Goal: Task Accomplishment & Management: Use online tool/utility

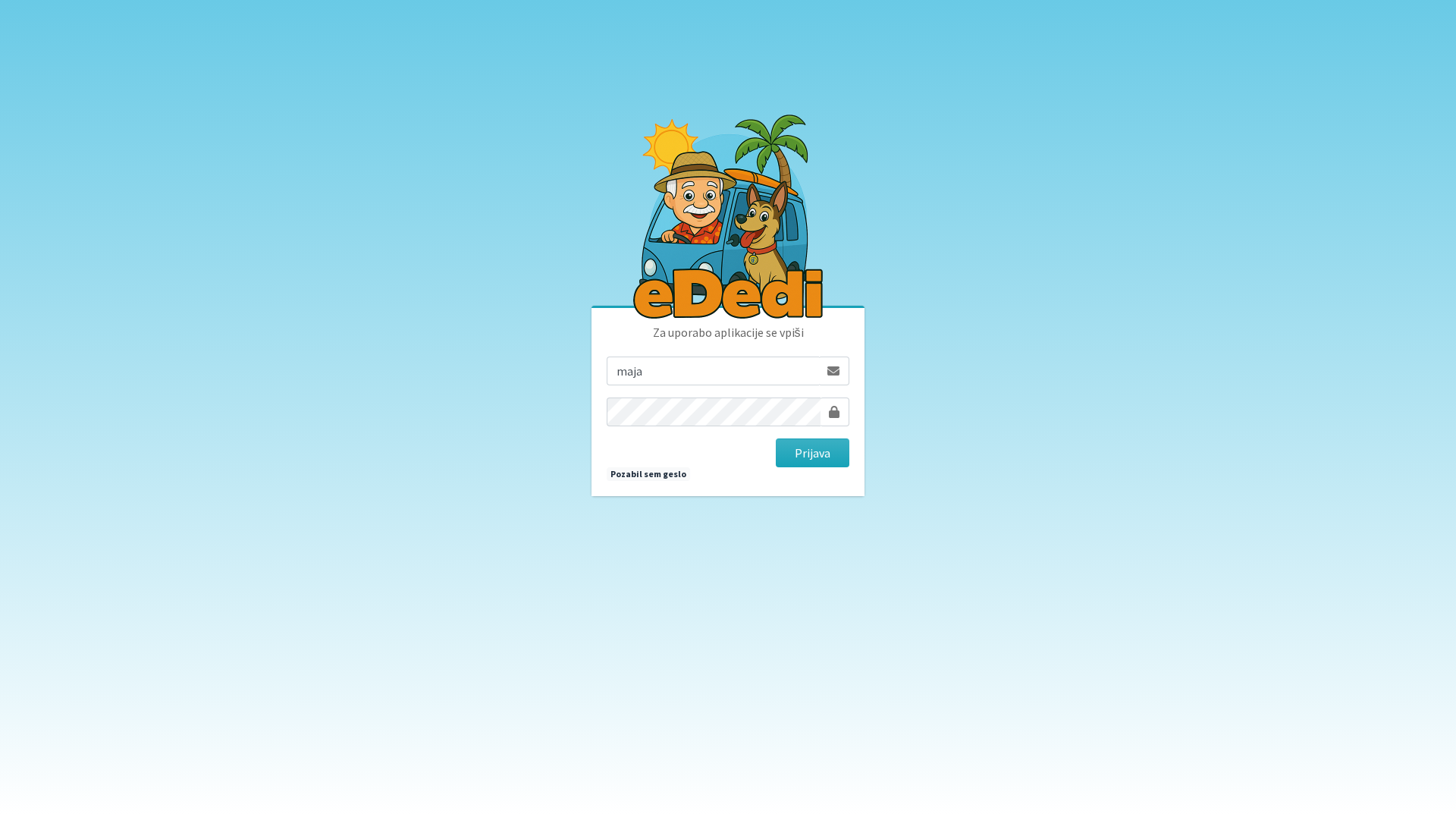
type input "maja.gregoric@erps.si"
click at [776, 439] on button "Prijava" at bounding box center [813, 454] width 74 height 29
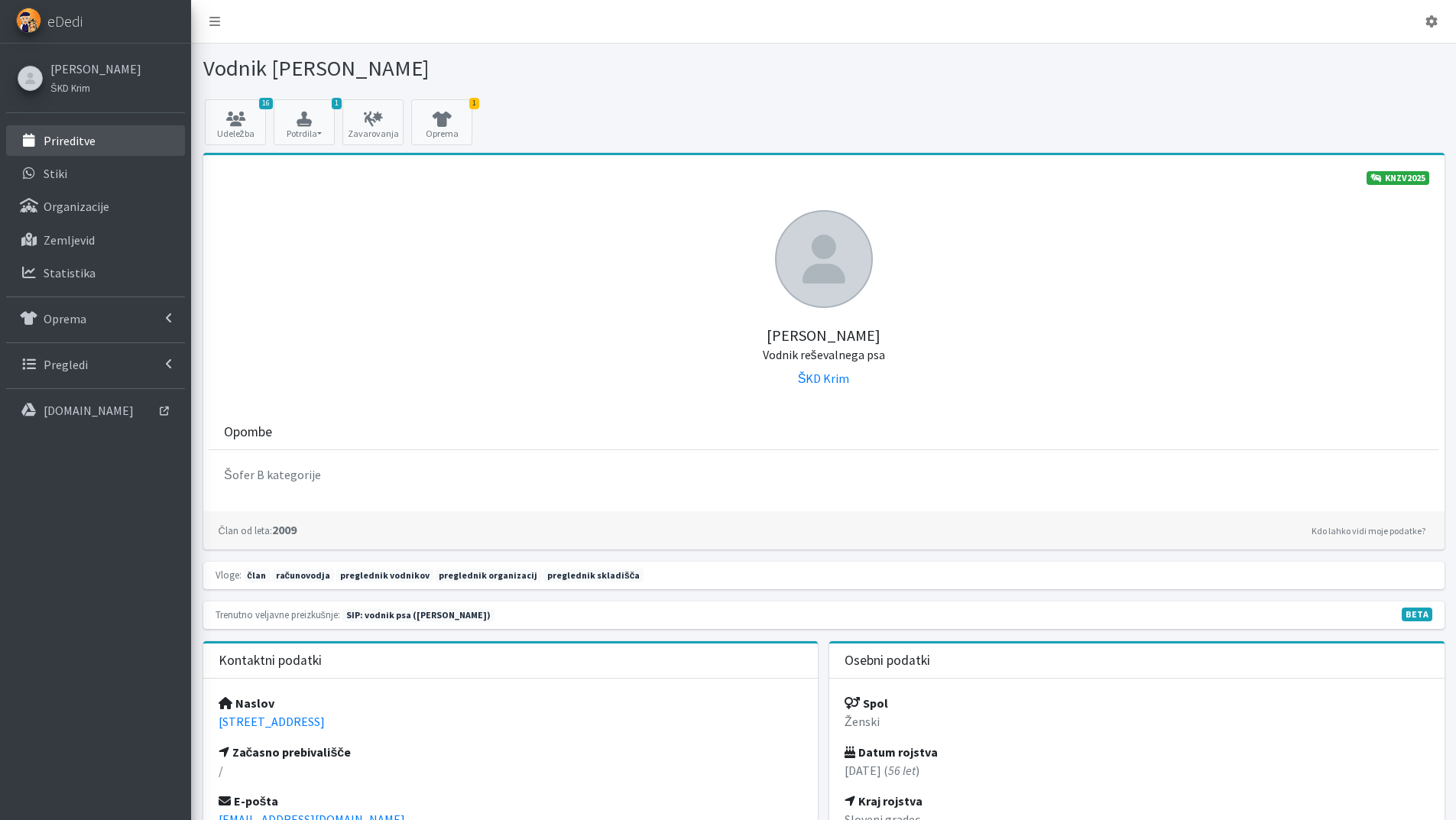
click at [98, 137] on link "Prireditve" at bounding box center [95, 140] width 179 height 30
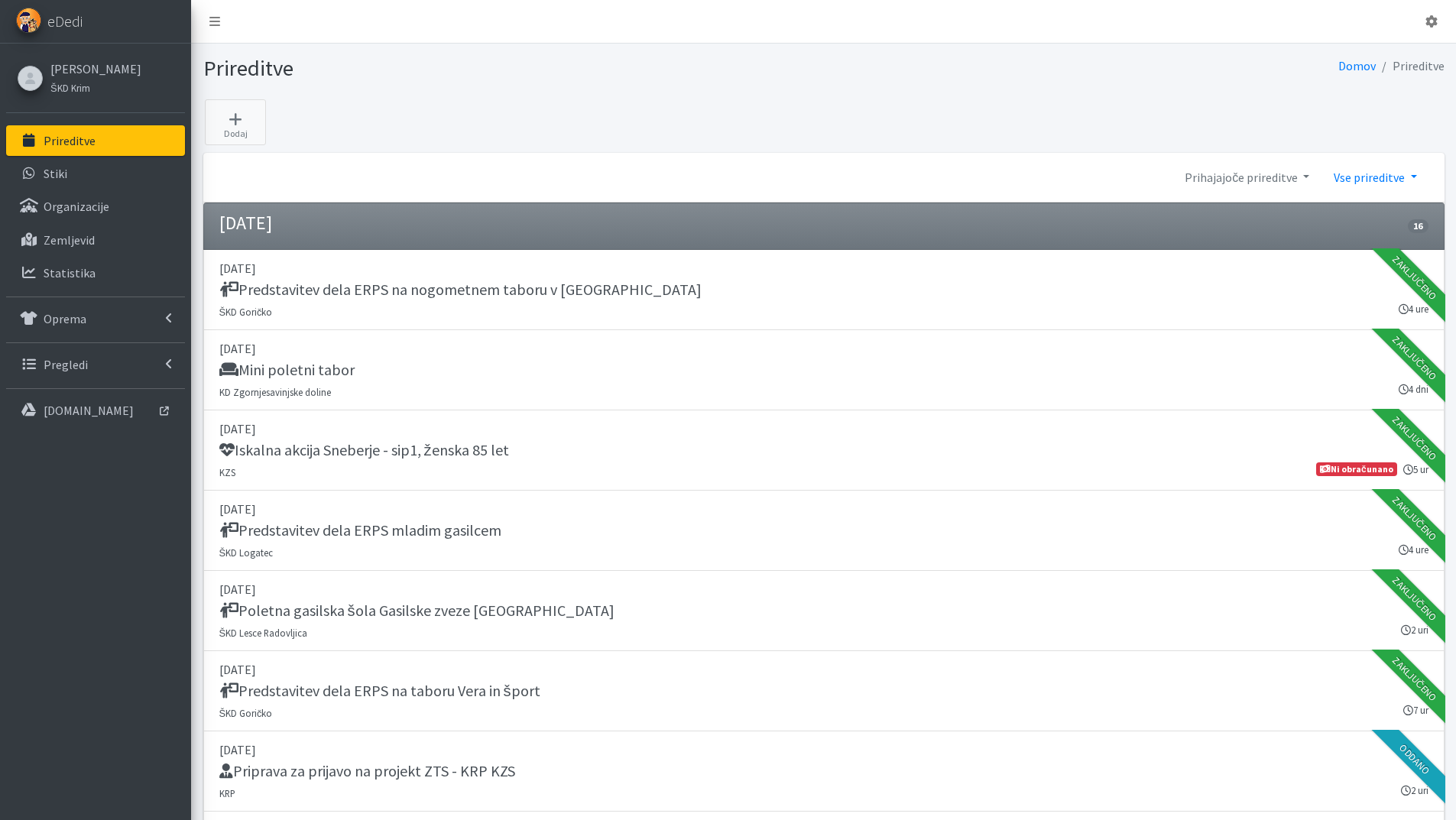
click at [1413, 170] on link "Vse prireditve" at bounding box center [1375, 177] width 107 height 30
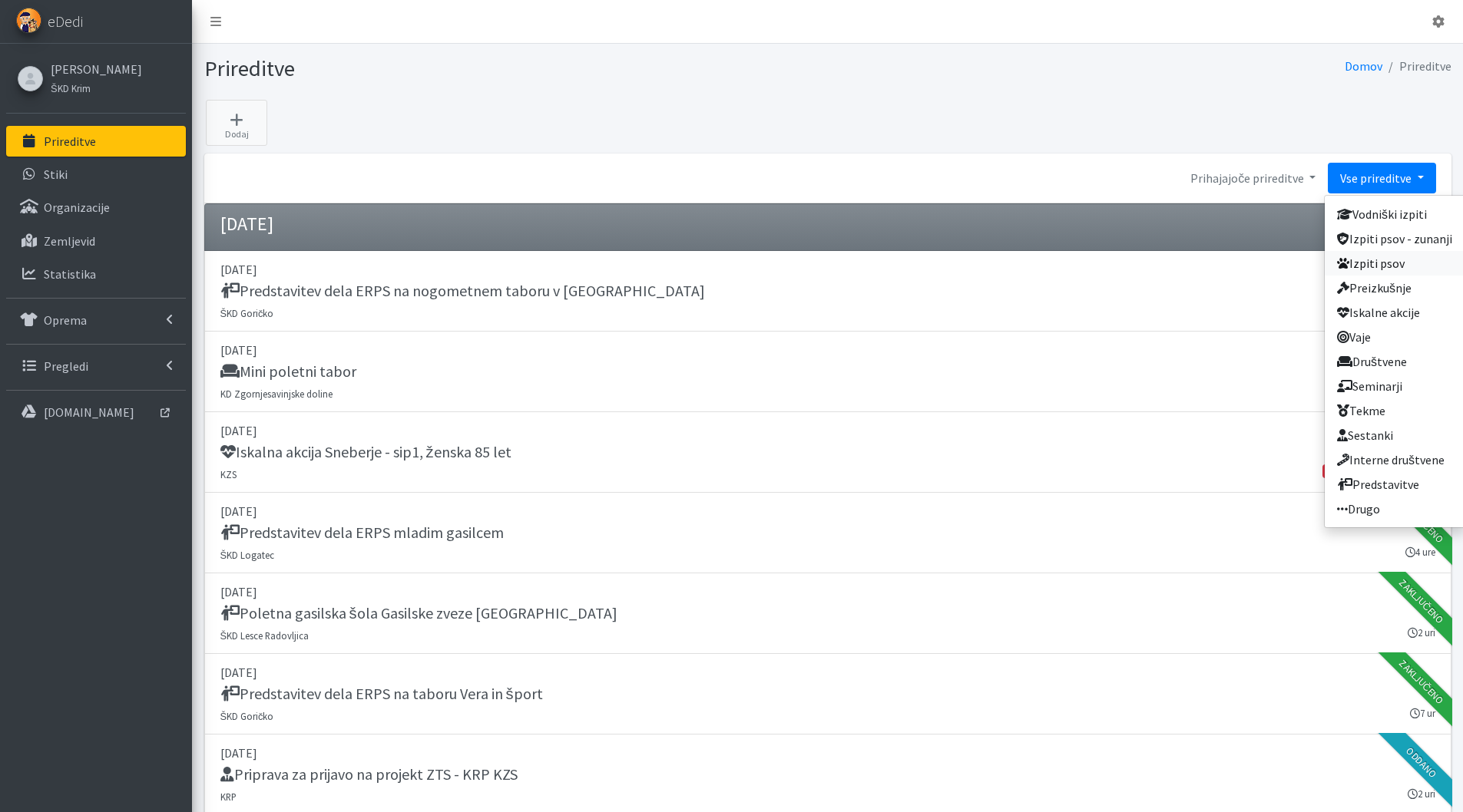
click at [1368, 258] on link "Izpiti psov" at bounding box center [1395, 264] width 140 height 25
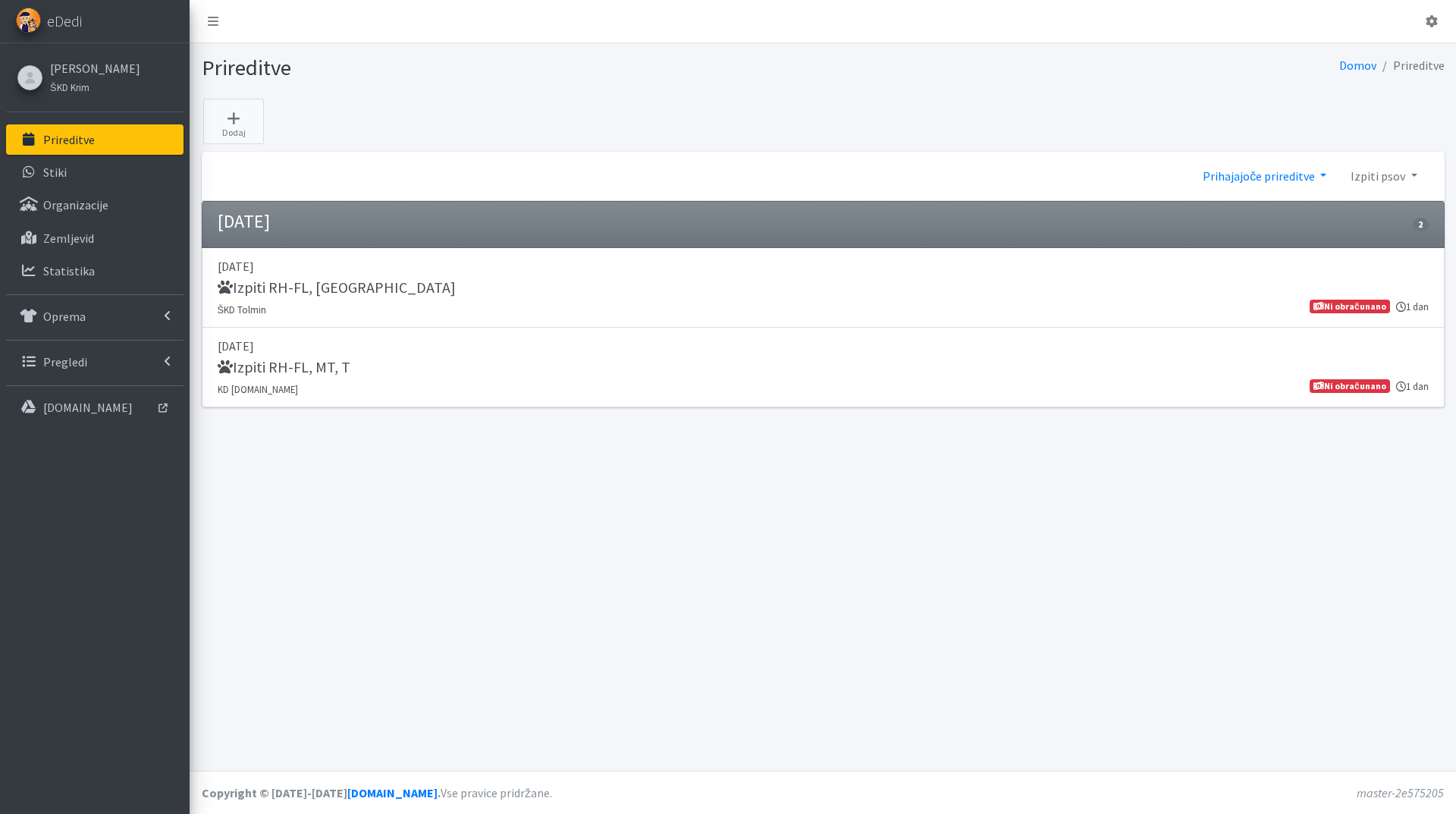
click at [1325, 174] on link "Prihajajoče prireditve" at bounding box center [1265, 175] width 148 height 30
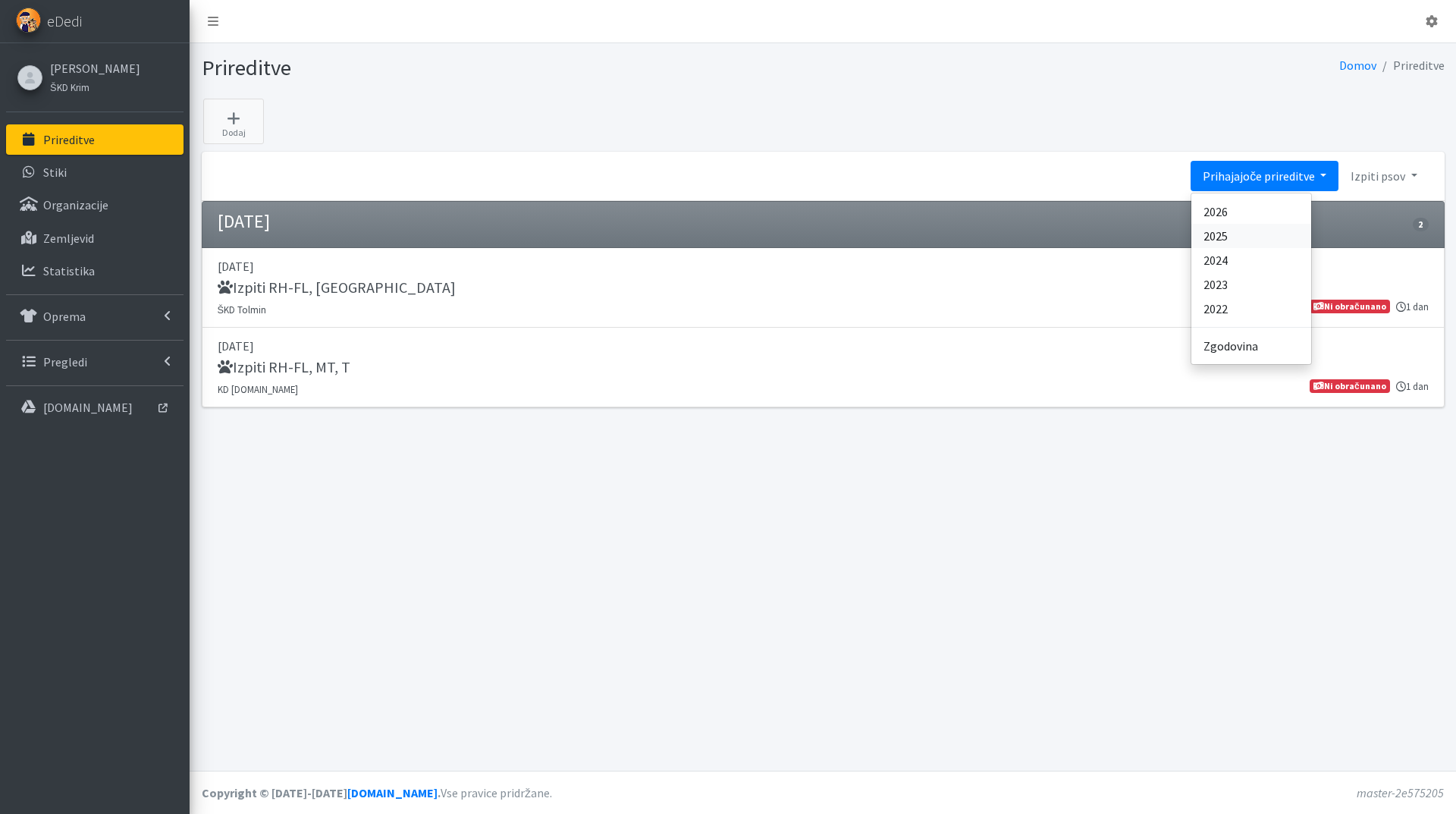
click at [1246, 236] on link "2025" at bounding box center [1252, 236] width 120 height 25
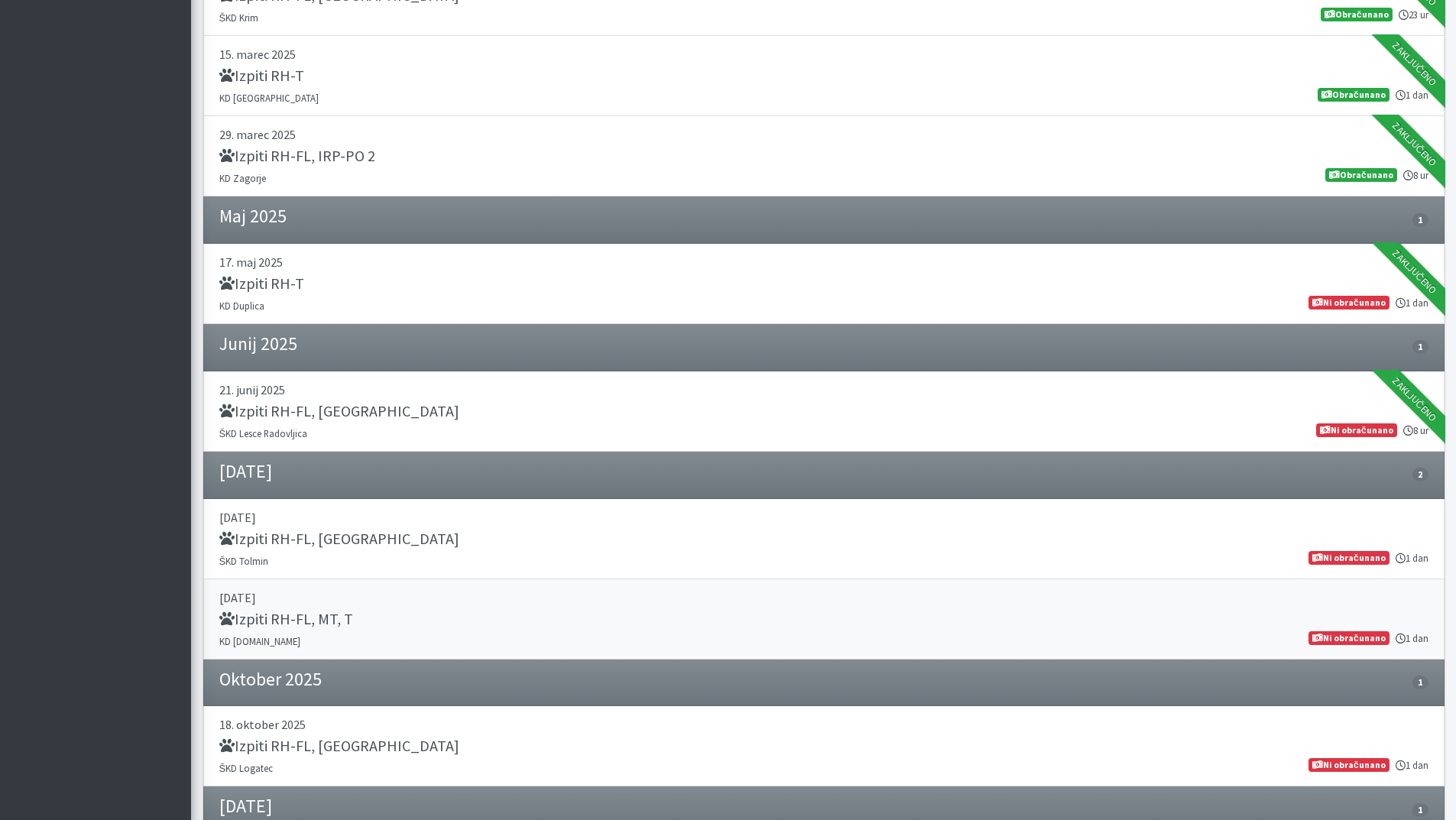
scroll to position [419, 0]
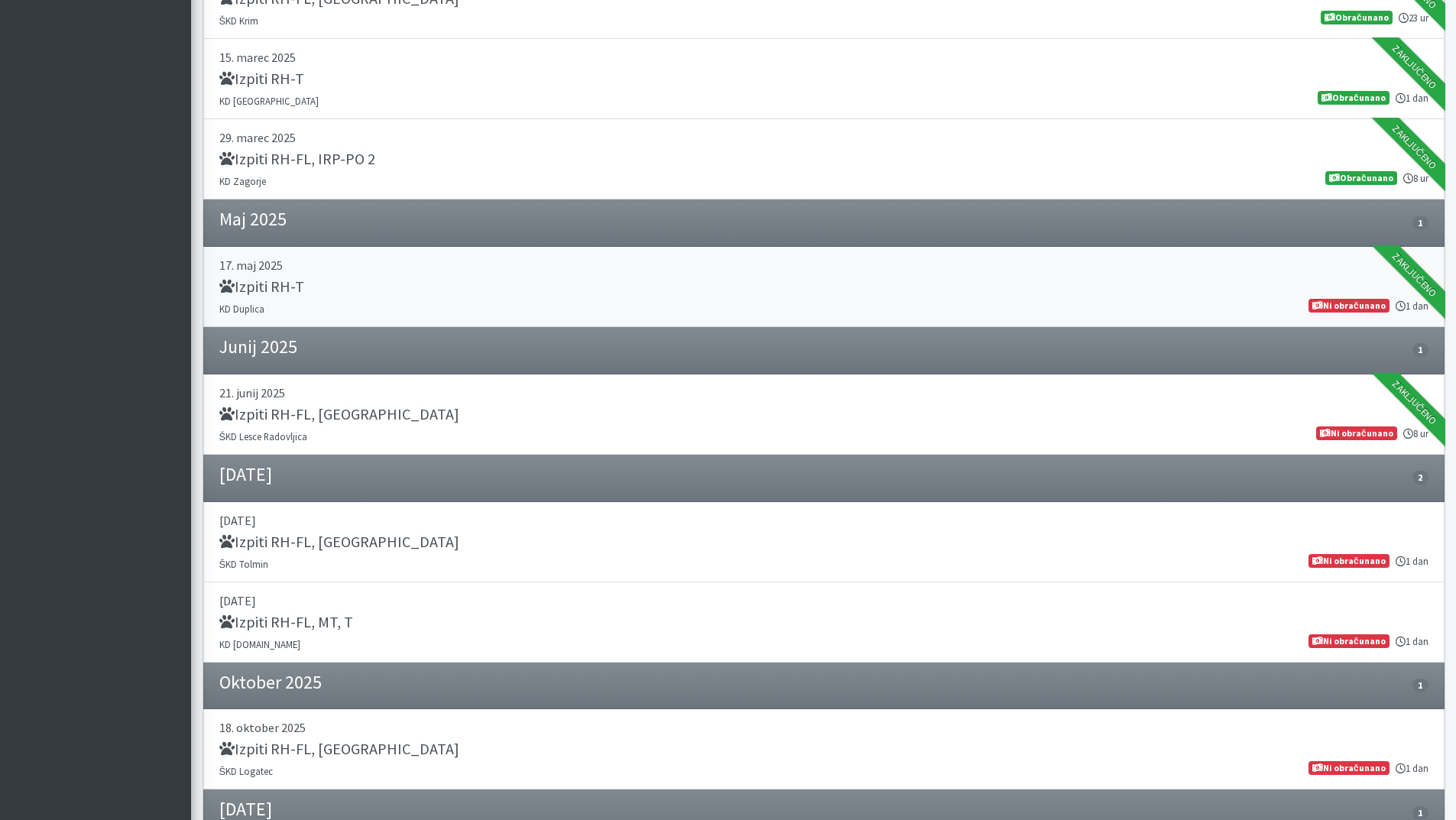
click at [299, 283] on h5 "Izpiti RH-T" at bounding box center [262, 286] width 85 height 19
click at [311, 406] on h5 "Izpiti RH-FL, MT" at bounding box center [339, 414] width 240 height 19
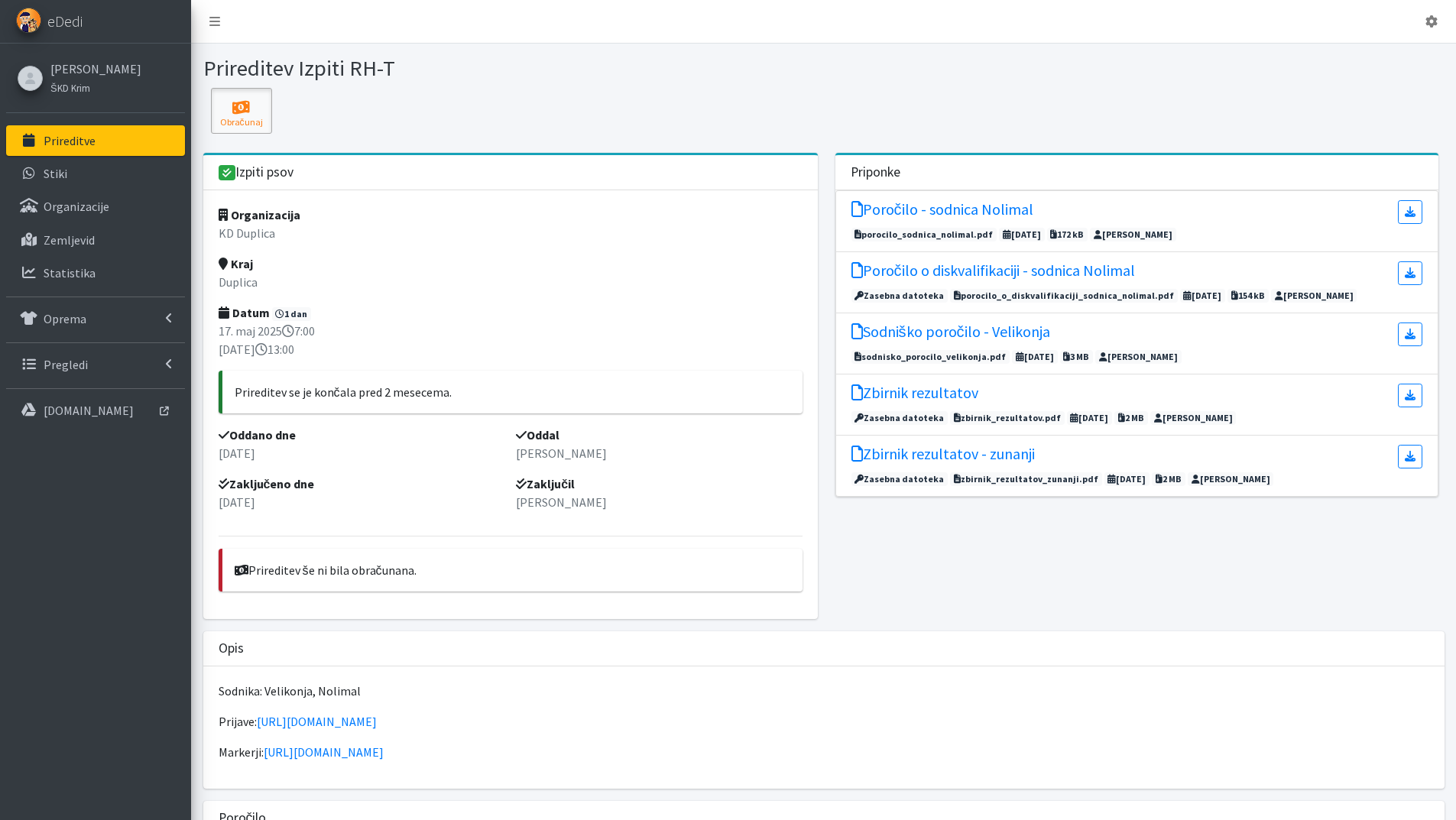
click at [246, 106] on icon at bounding box center [241, 108] width 52 height 15
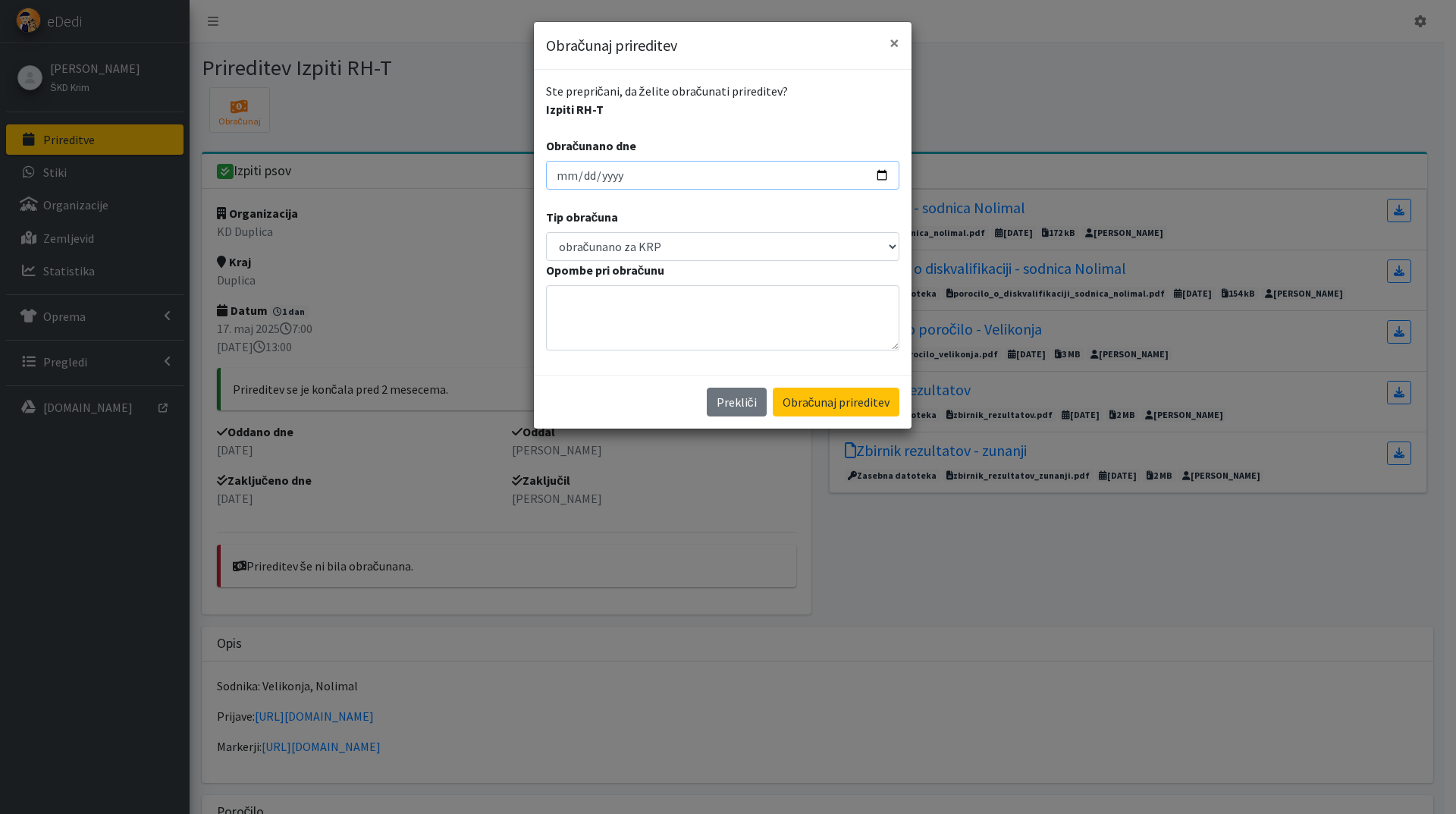
click at [564, 178] on input "[DATE]" at bounding box center [723, 175] width 353 height 29
type input "[DATE]"
click at [773, 387] on button "Obračunaj prireditev" at bounding box center [836, 402] width 127 height 29
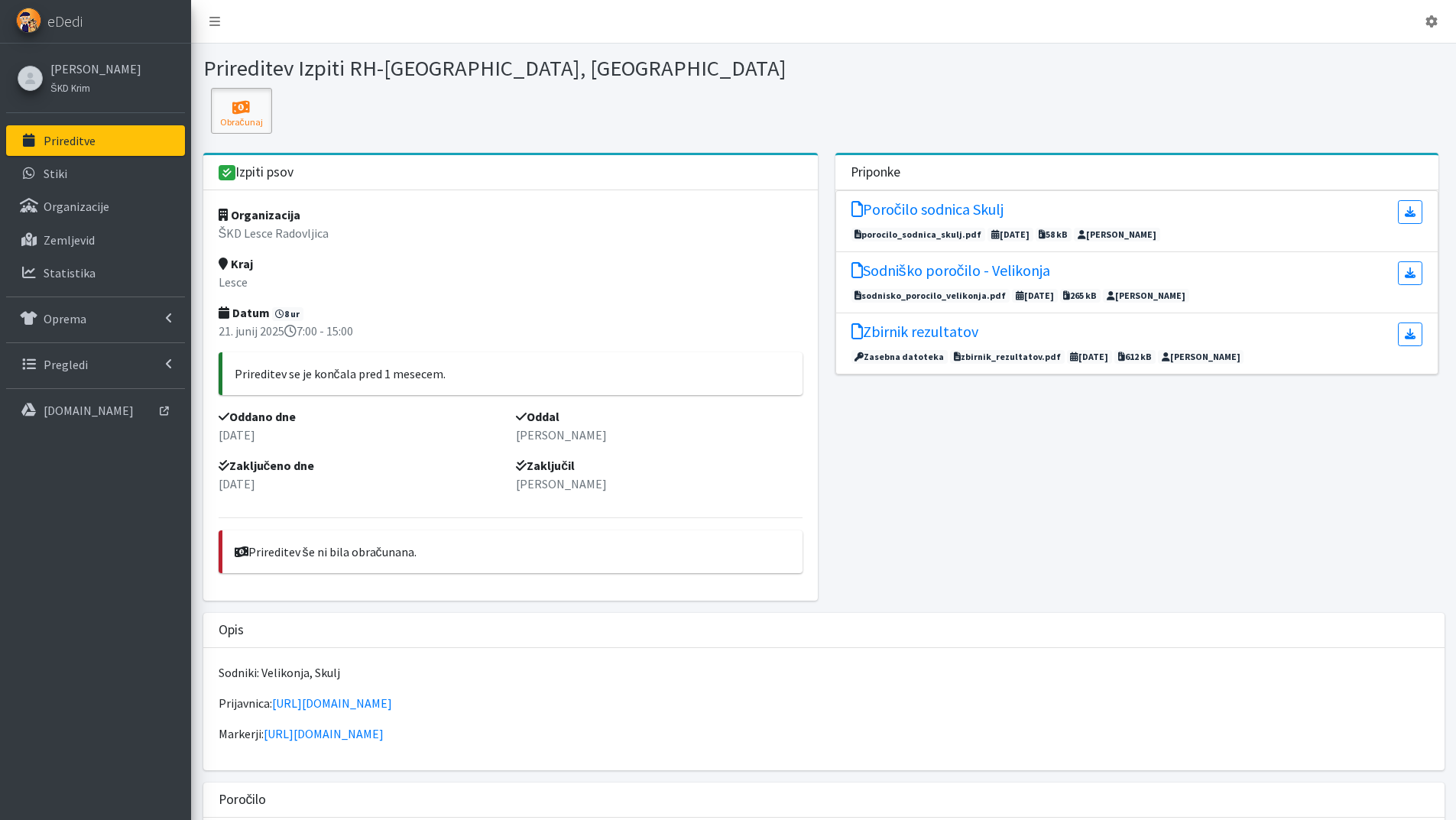
click at [242, 106] on icon at bounding box center [241, 108] width 52 height 15
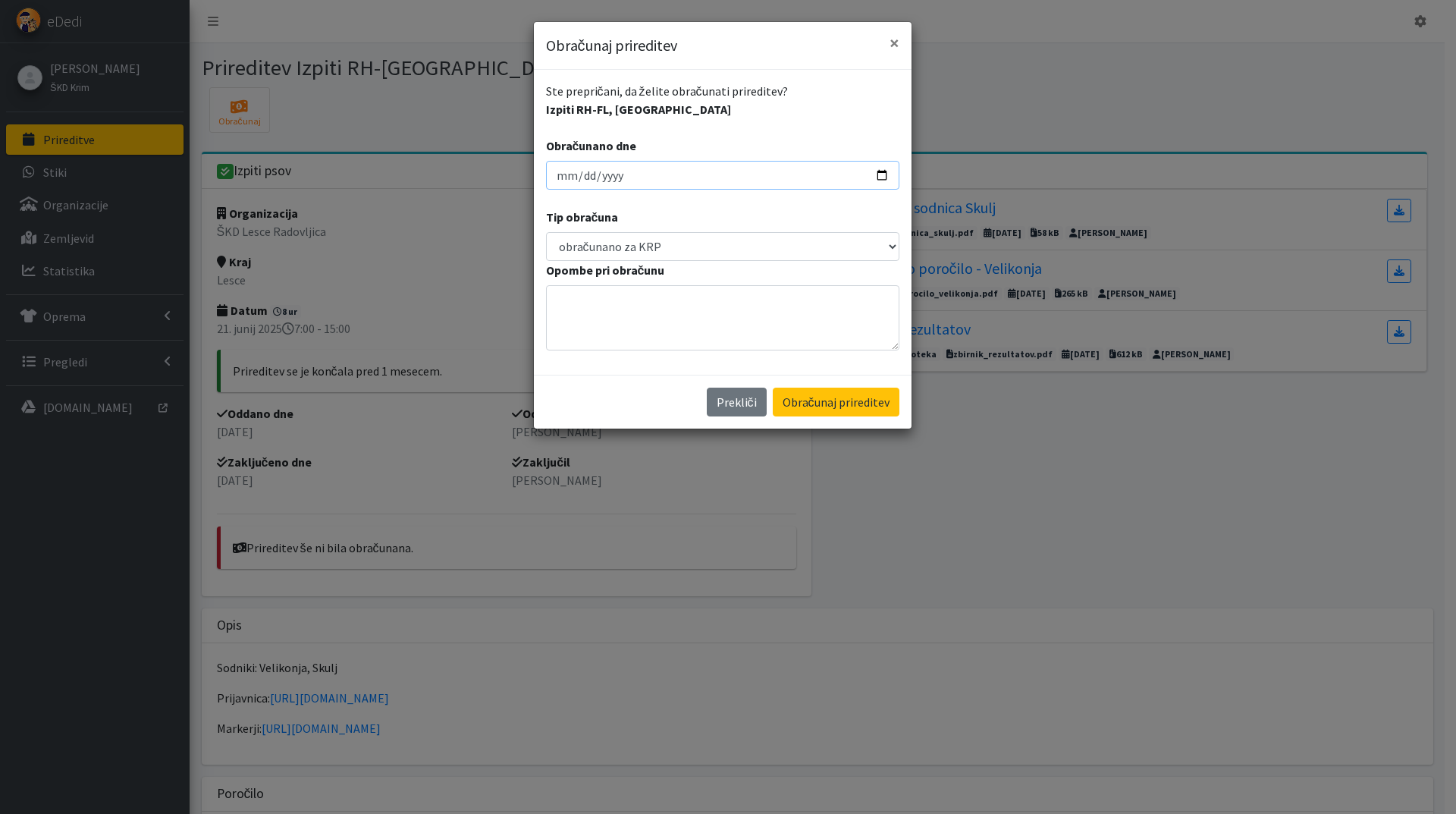
click at [558, 176] on input "2025-08-12" at bounding box center [723, 175] width 353 height 29
type input "2025-08-23"
type input "2025-07-23"
click at [773, 387] on button "Obračunaj prireditev" at bounding box center [836, 402] width 127 height 29
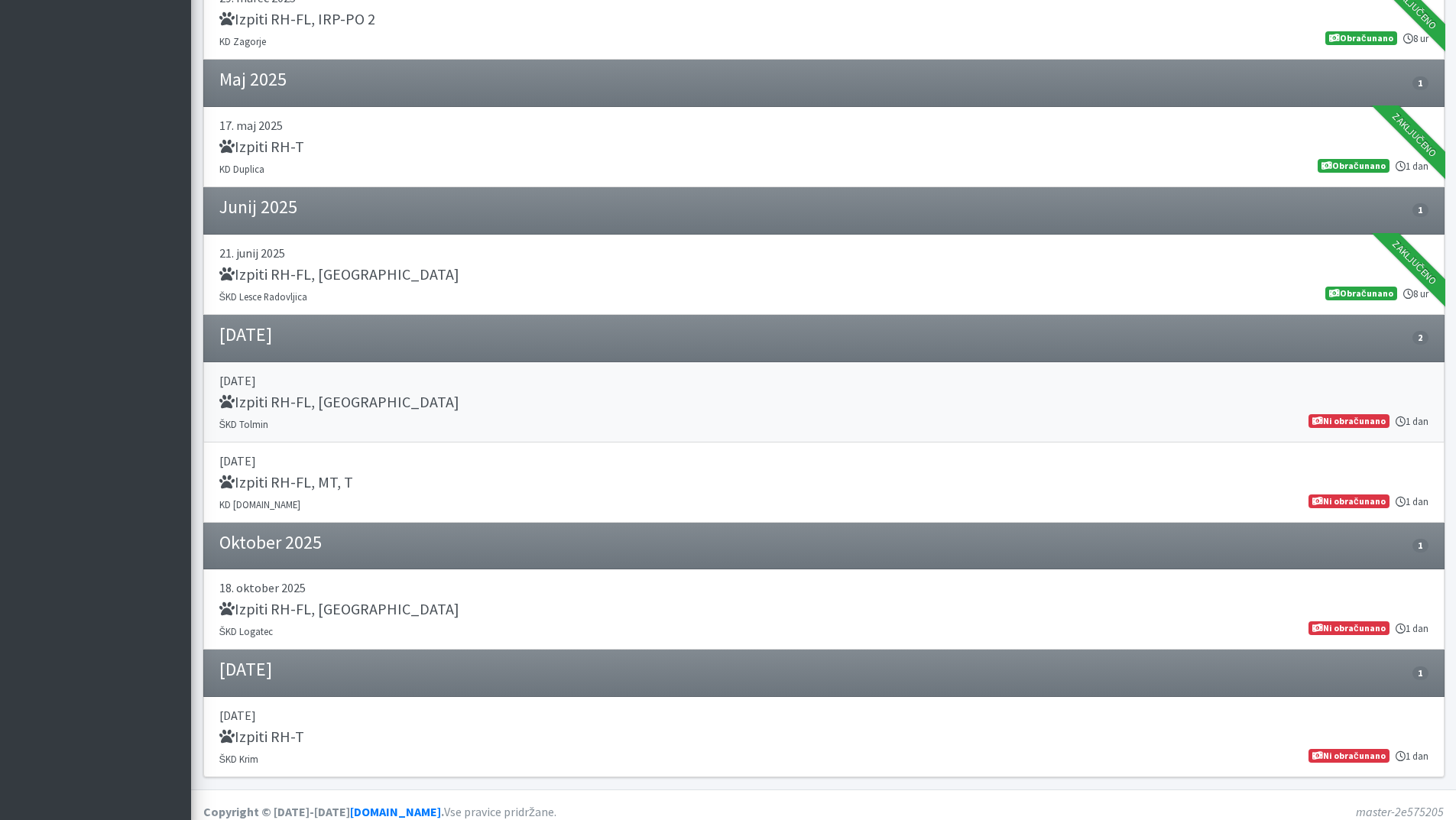
scroll to position [571, 0]
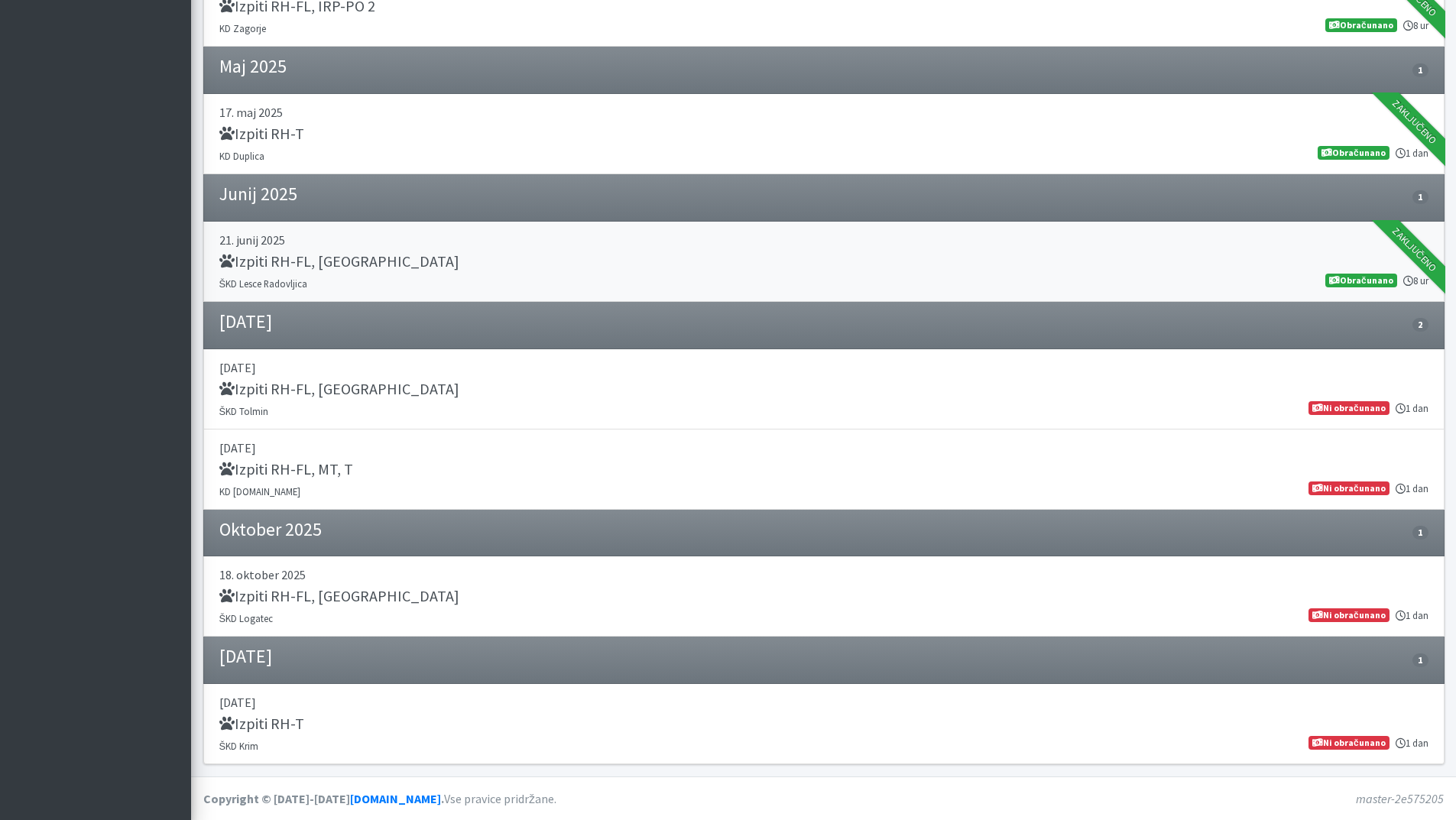
click at [268, 273] on link "21. junij 2025 Izpiti RH-FL, MT ŠKD Lesce Radovljica 8 ur Obračunano" at bounding box center [824, 262] width 1241 height 81
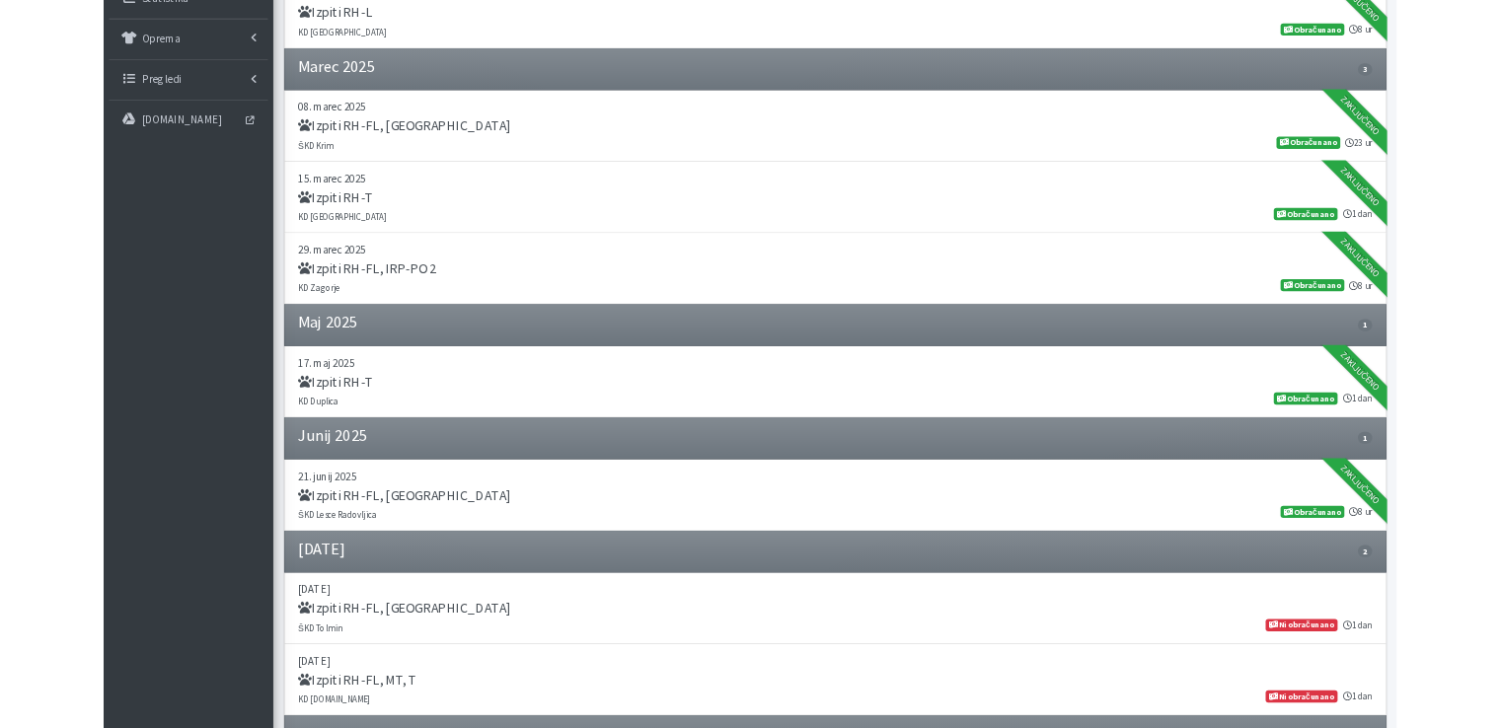
scroll to position [343, 0]
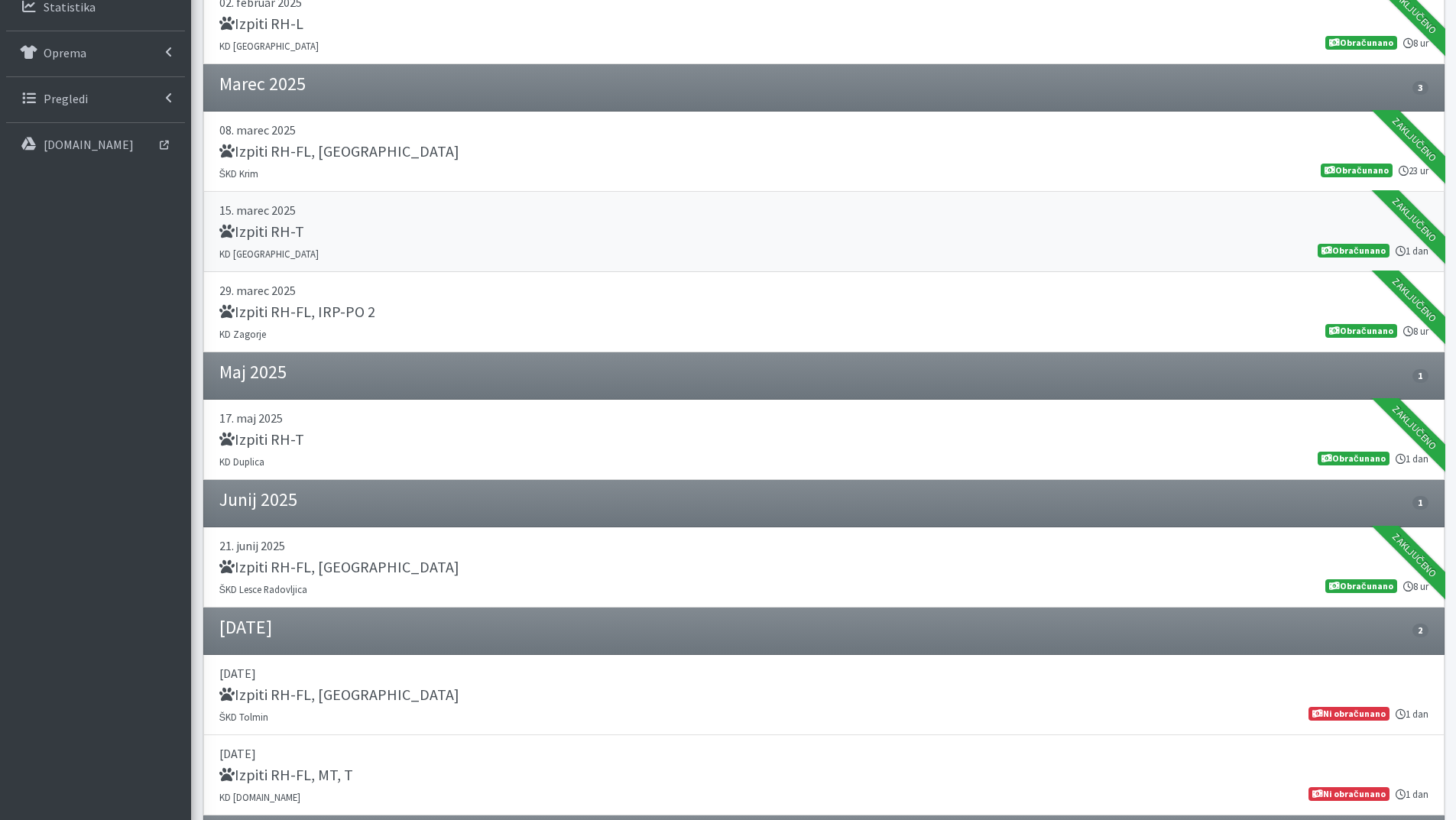
click at [273, 218] on p "15. marec 2025" at bounding box center [824, 211] width 1210 height 19
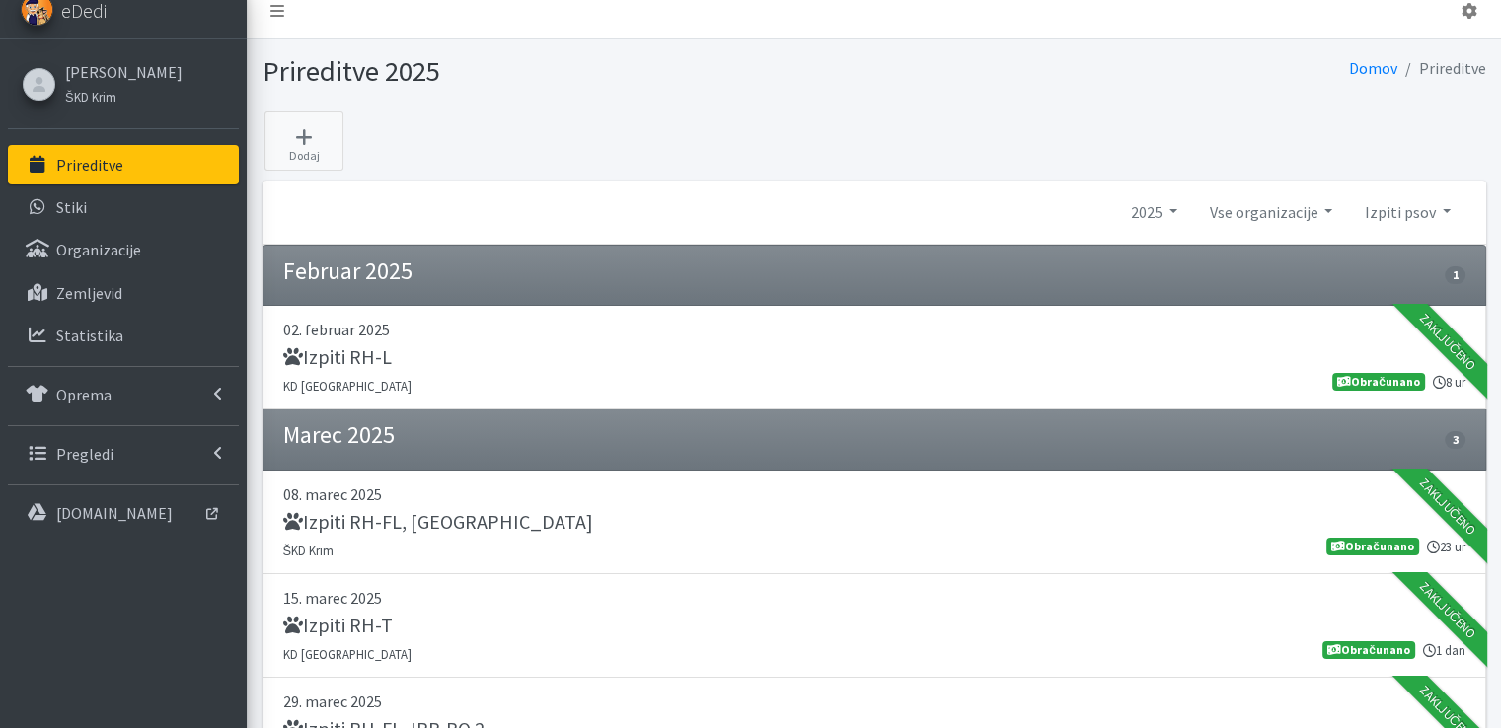
scroll to position [0, 0]
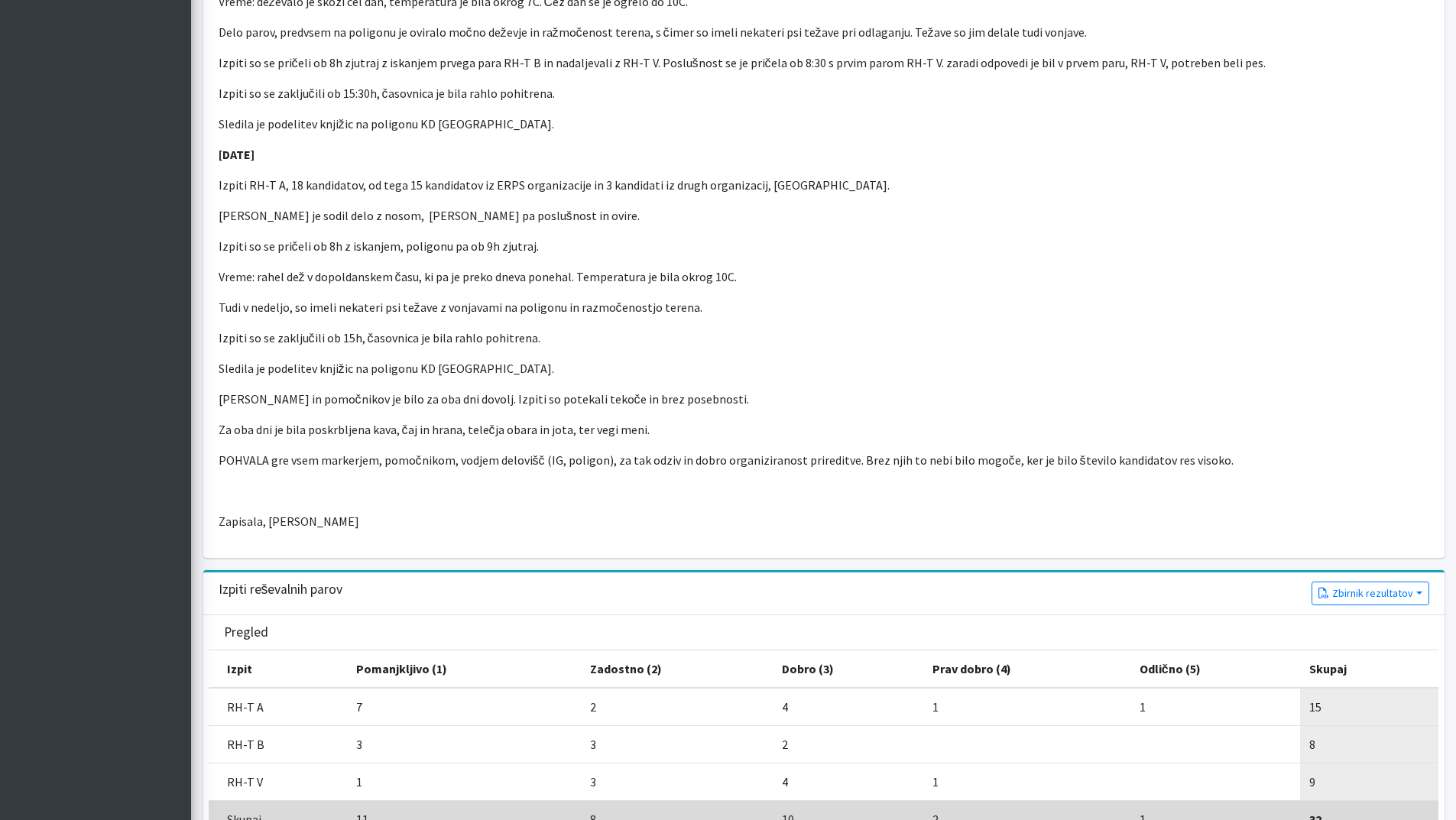
scroll to position [1070, 0]
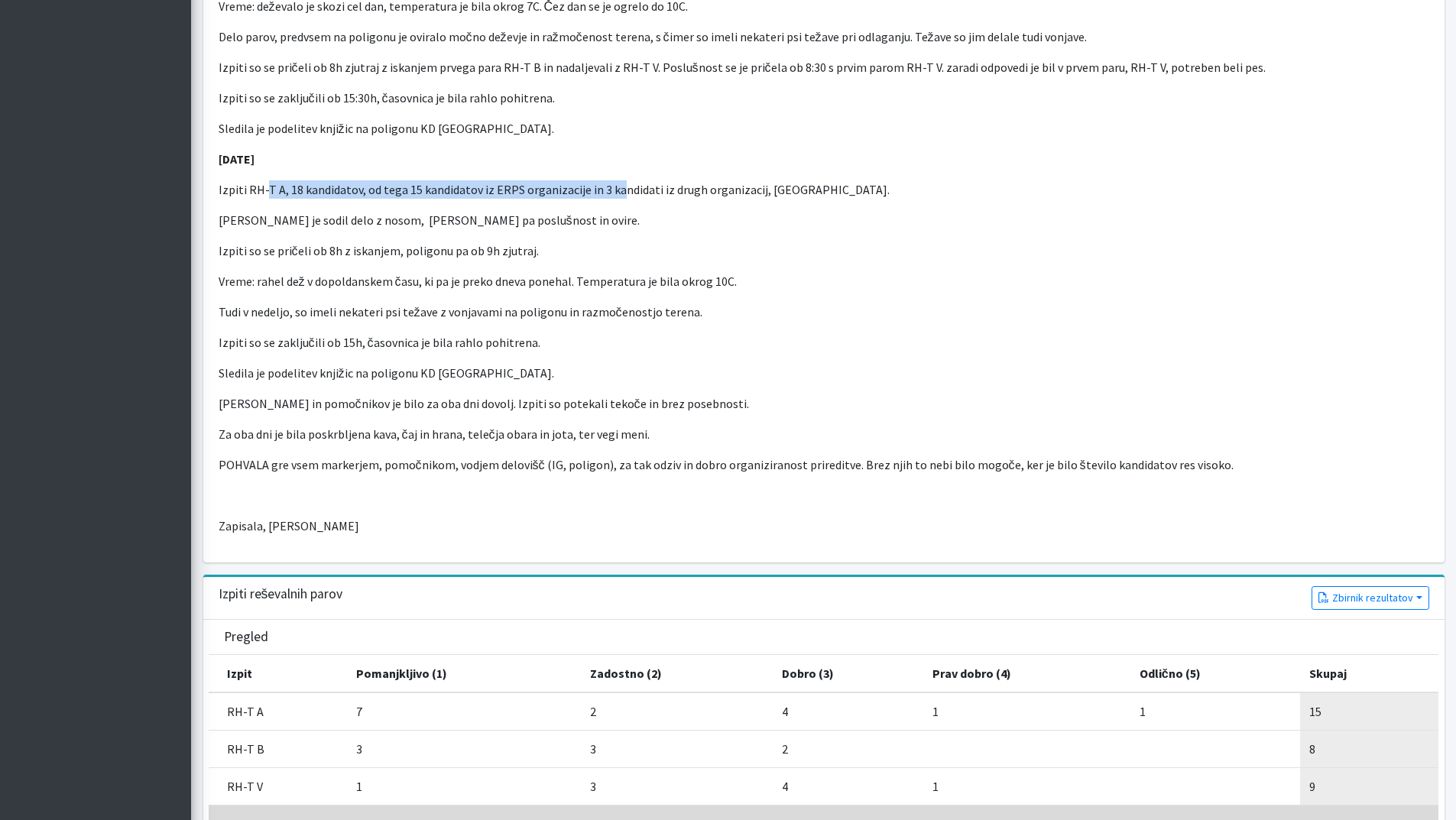
drag, startPoint x: 264, startPoint y: 190, endPoint x: 613, endPoint y: 187, distance: 349.0
click at [613, 187] on p "Izpiti RH-T A, 18 kandidatov, od tega 15 kandidatov iz ERPS organizacije in 3 k…" at bounding box center [824, 190] width 1211 height 19
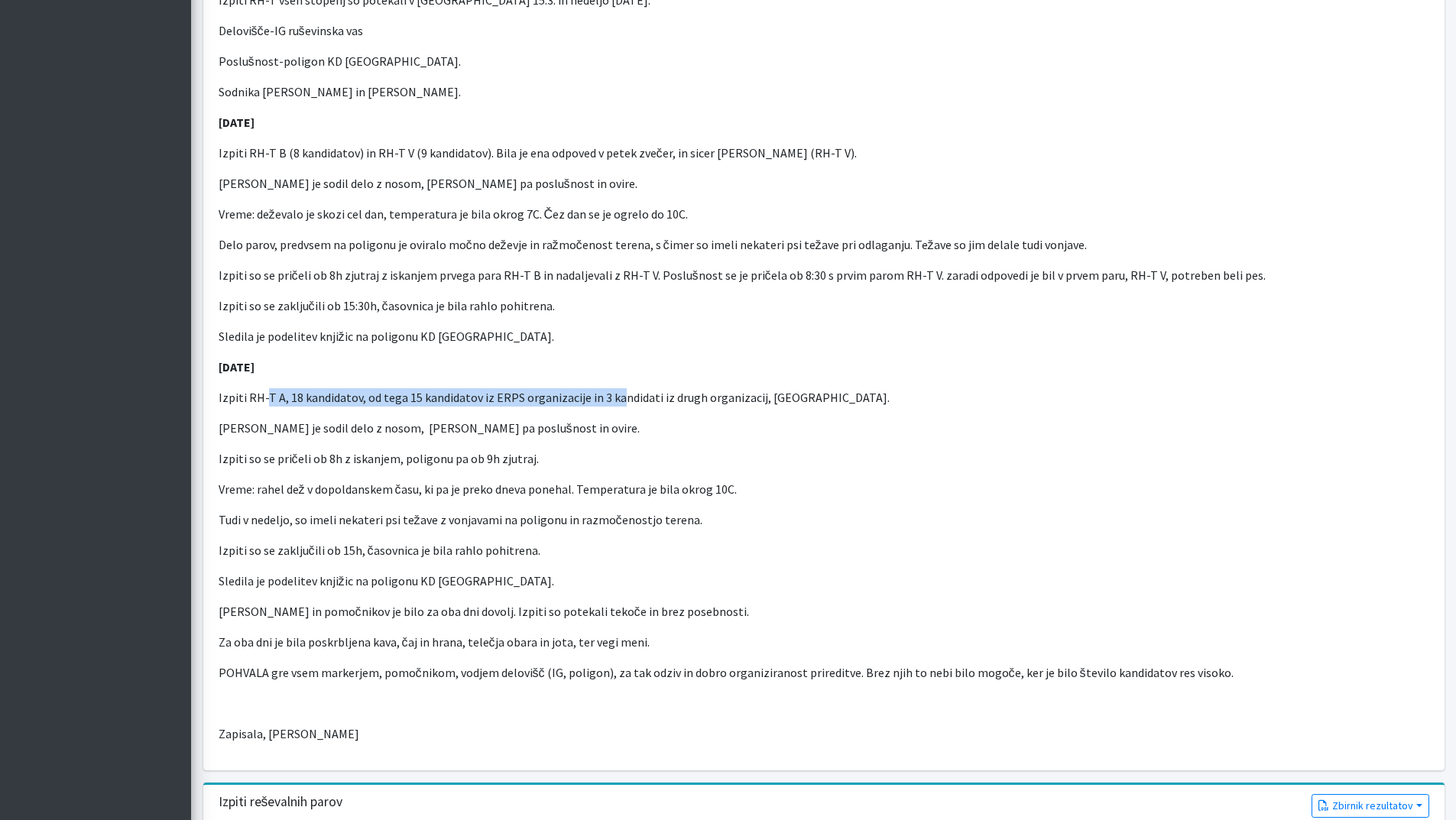
scroll to position [841, 0]
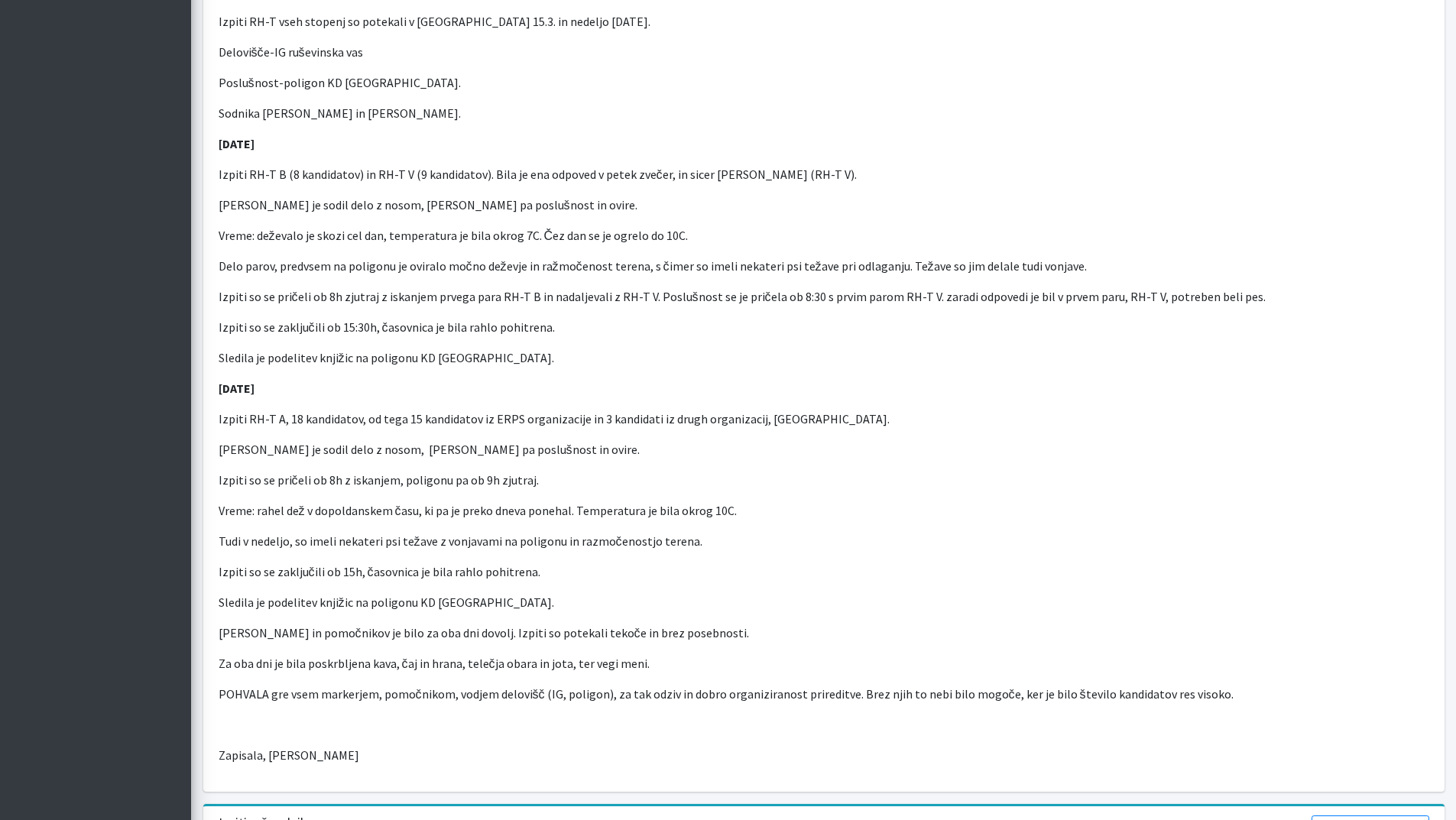
click at [288, 173] on p "Izpiti RH-T B (8 kandidatov) in RH-T V (9 kandidatov). Bila je ena odpoved v pe…" at bounding box center [824, 174] width 1211 height 19
click at [410, 171] on p "Izpiti RH-T B (8 kandidatov) in RH-T V (9 kandidatov). Bila je ena odpoved v pe…" at bounding box center [824, 174] width 1211 height 19
